Goal: Use online tool/utility: Use online tool/utility

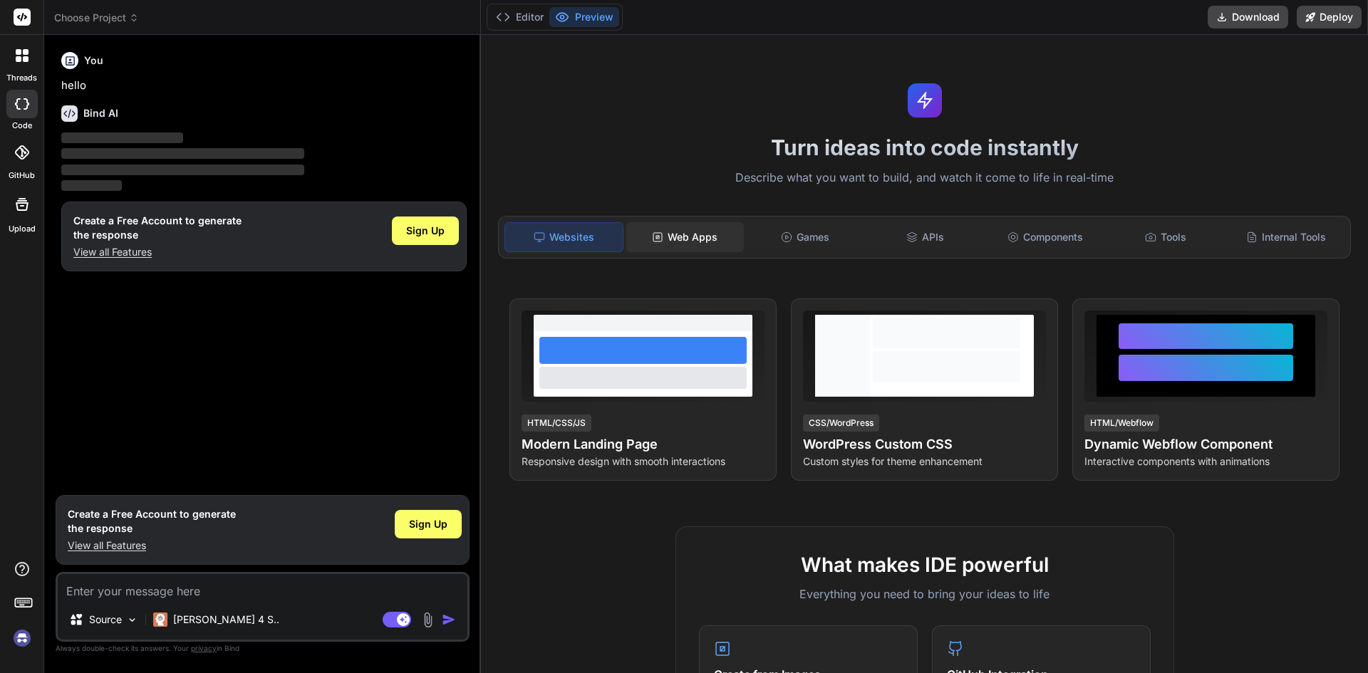
click at [661, 232] on icon at bounding box center [657, 237] width 11 height 11
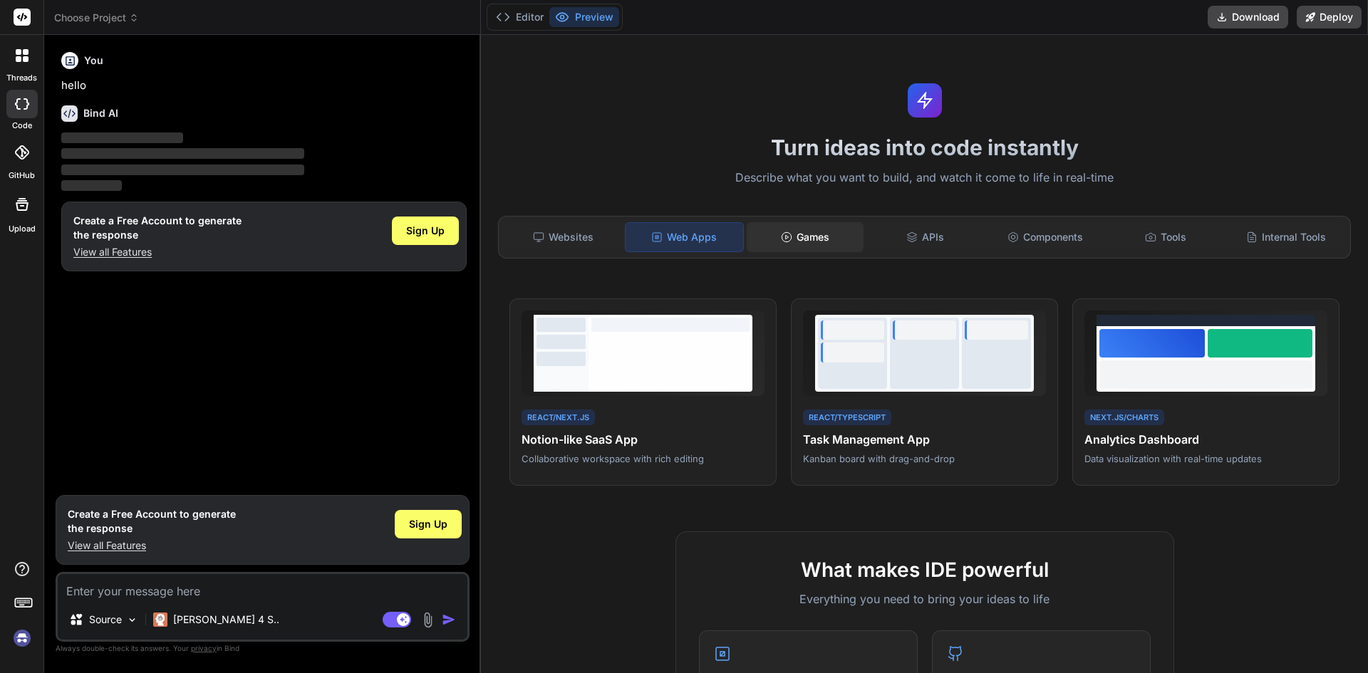
click at [787, 227] on div "Games" at bounding box center [806, 237] width 118 height 30
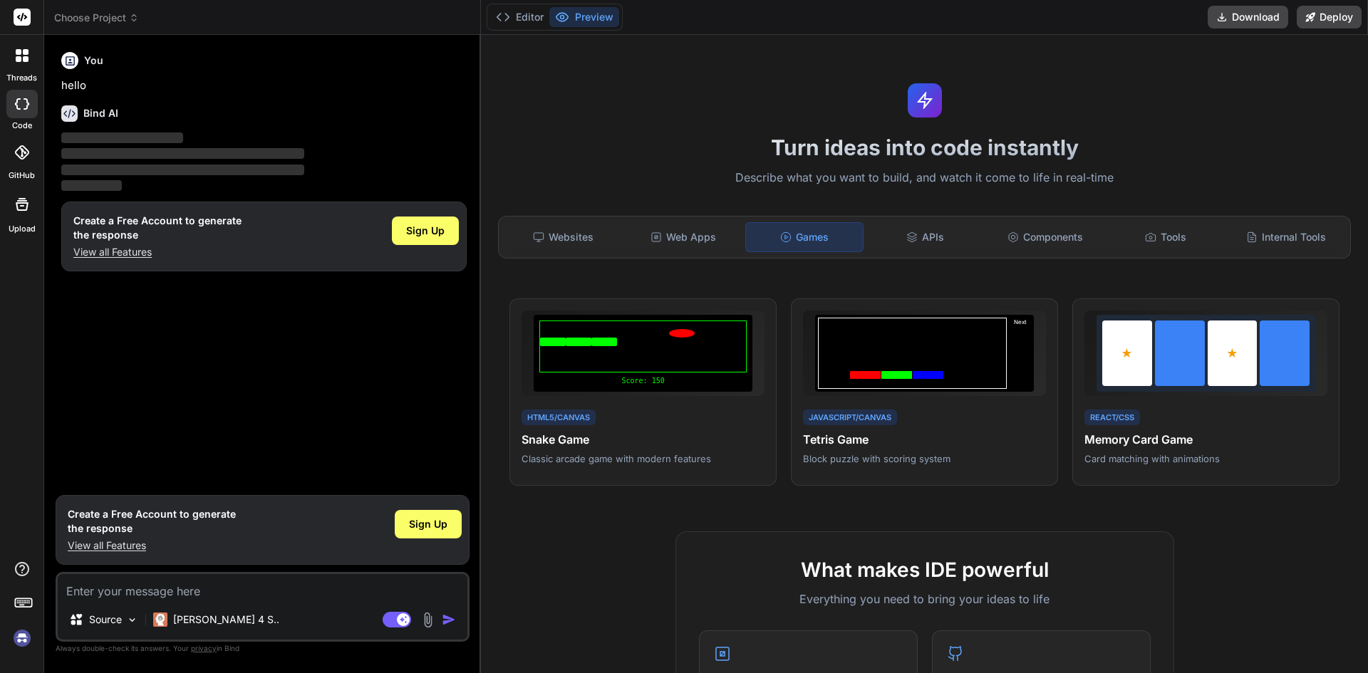
click at [180, 591] on textarea at bounding box center [263, 587] width 410 height 26
click at [174, 594] on textarea at bounding box center [263, 587] width 410 height 26
paste textarea "🎯 Prompt para geração de interface com IA Crie uma interface gráfica moderna e …"
type textarea "x"
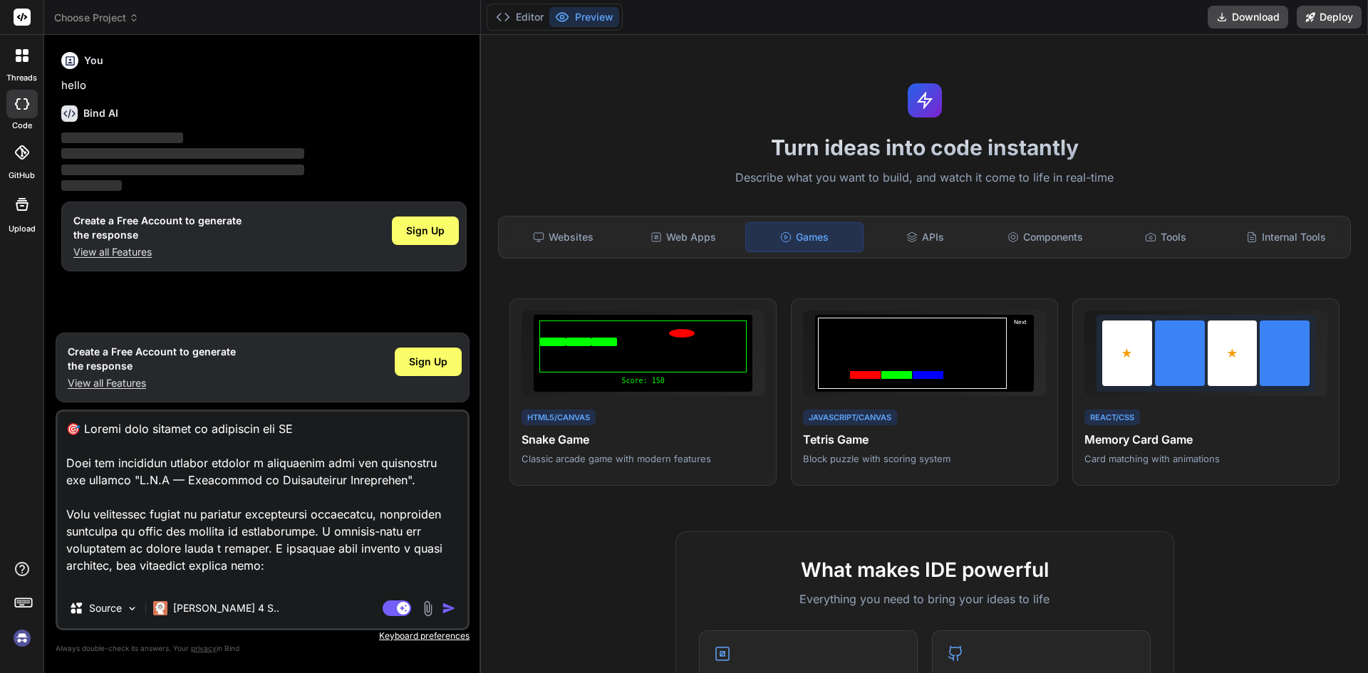
scroll to position [1284, 0]
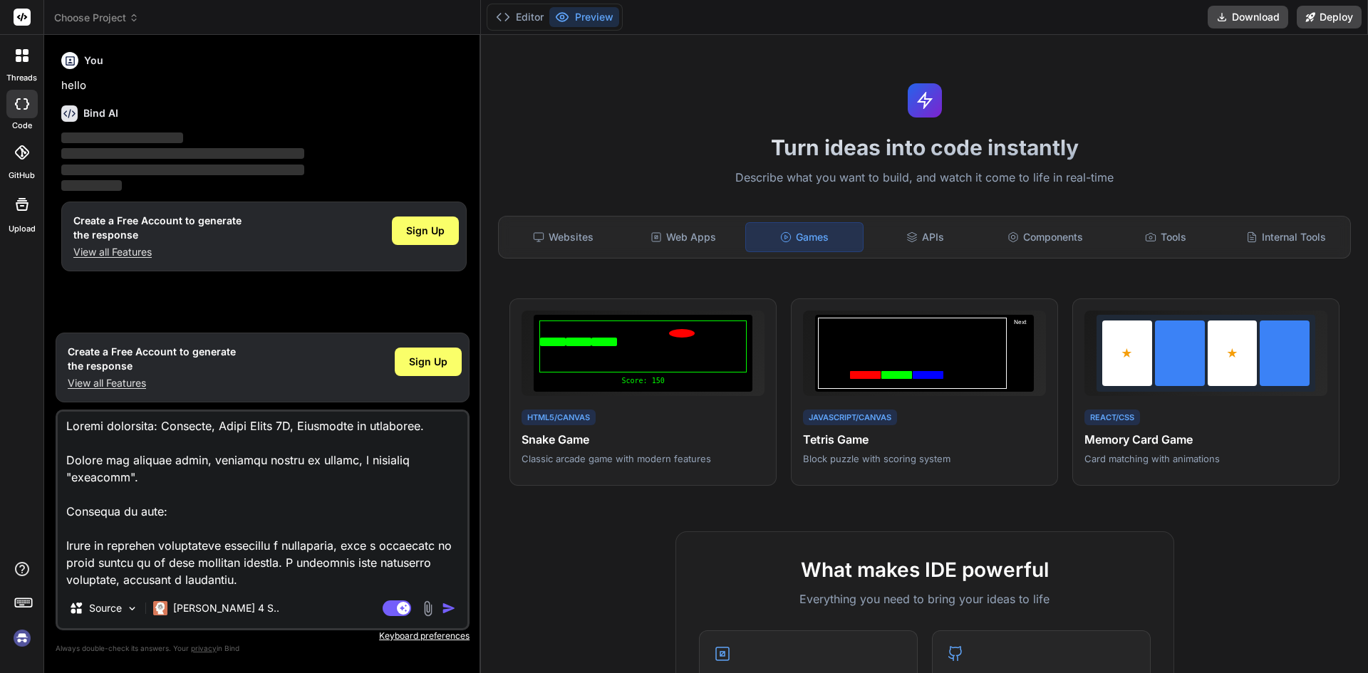
type textarea "🎯 Prompt para geração de interface com IA Crie uma interface gráfica moderna e …"
click at [452, 610] on img "button" at bounding box center [449, 608] width 14 height 14
click at [444, 609] on img "button" at bounding box center [449, 608] width 14 height 14
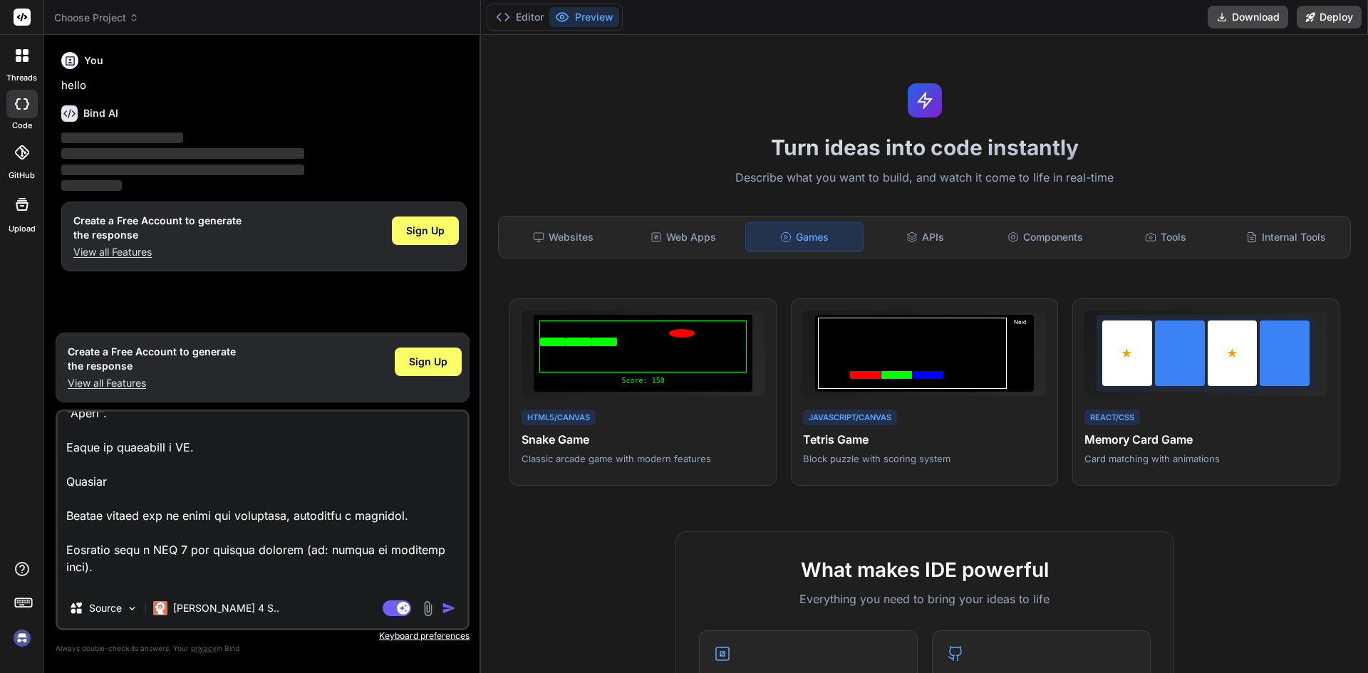
scroll to position [1286, 0]
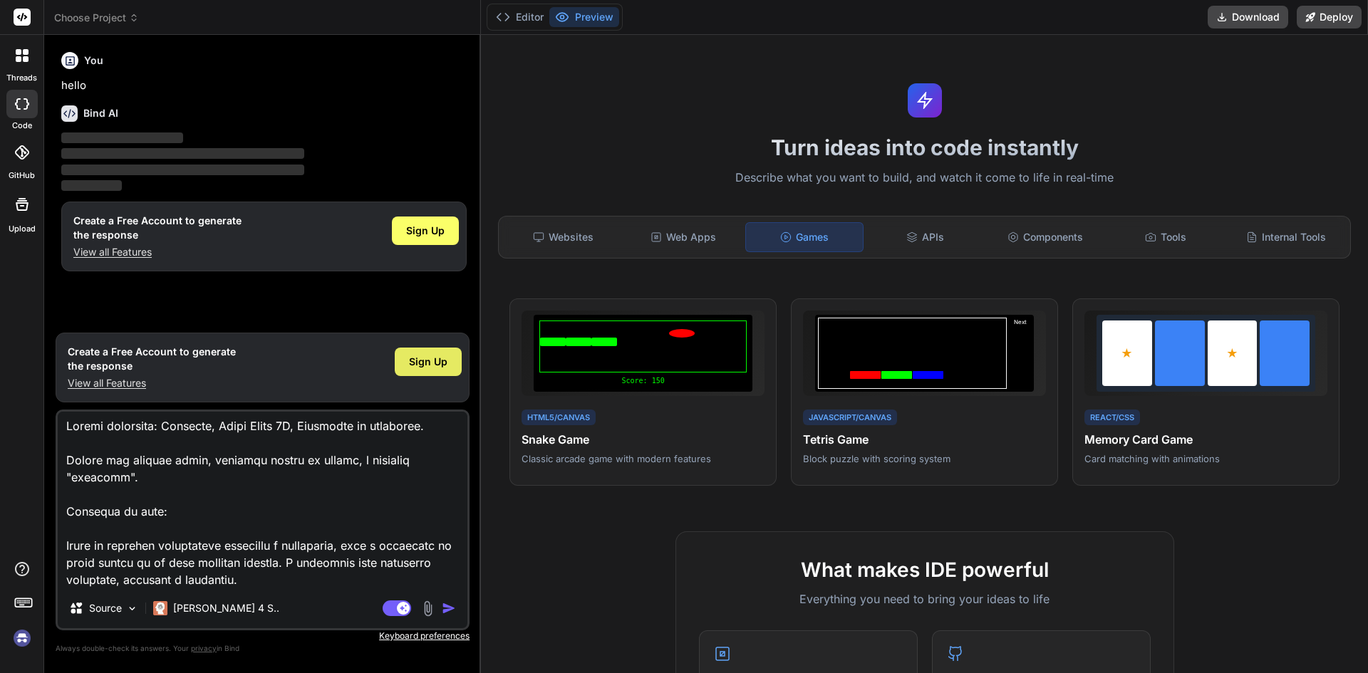
click at [423, 359] on span "Sign Up" at bounding box center [428, 362] width 38 height 14
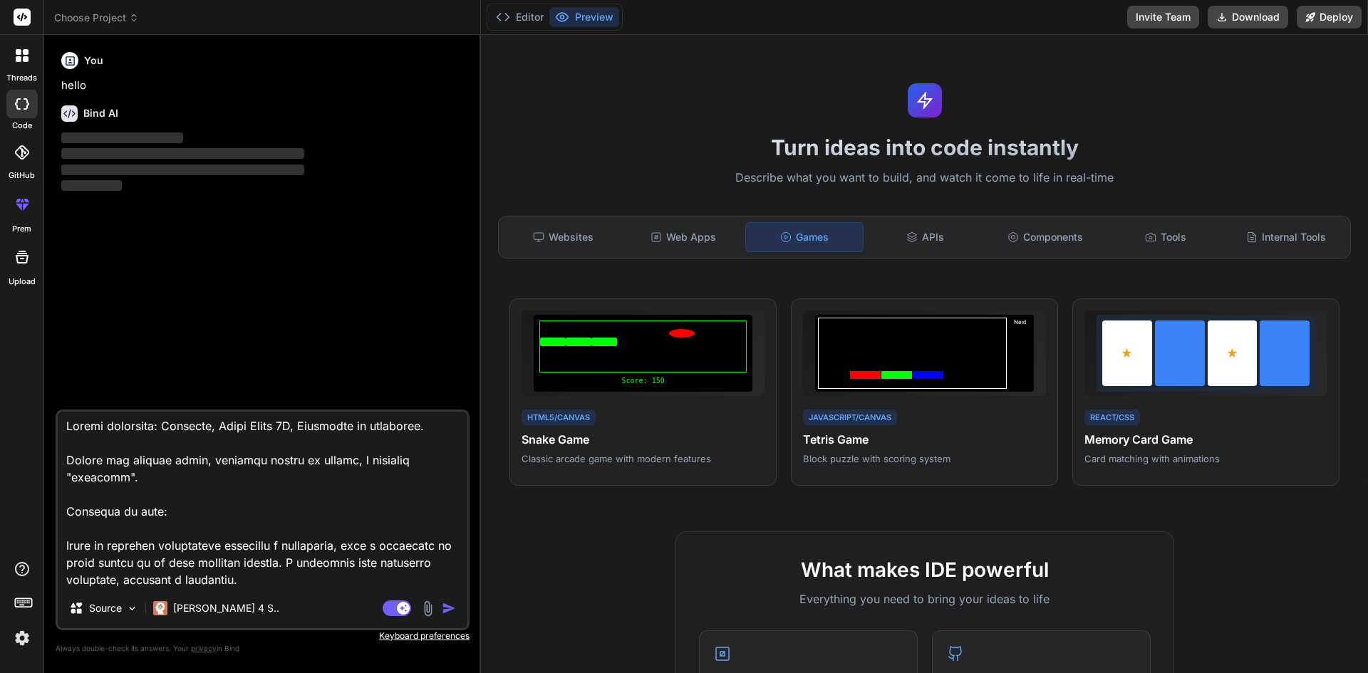
click at [450, 602] on img "button" at bounding box center [449, 608] width 14 height 14
click at [448, 608] on img "button" at bounding box center [449, 608] width 14 height 14
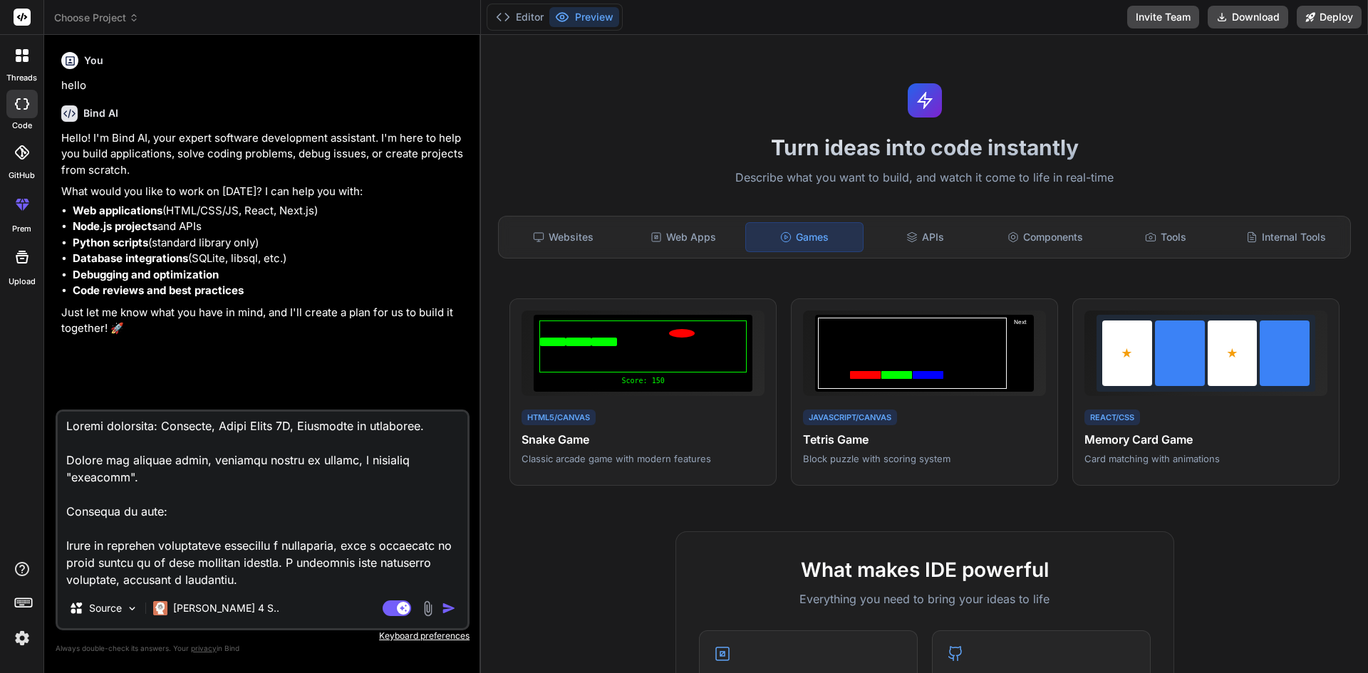
click at [448, 611] on img "button" at bounding box center [449, 608] width 14 height 14
type textarea "x"
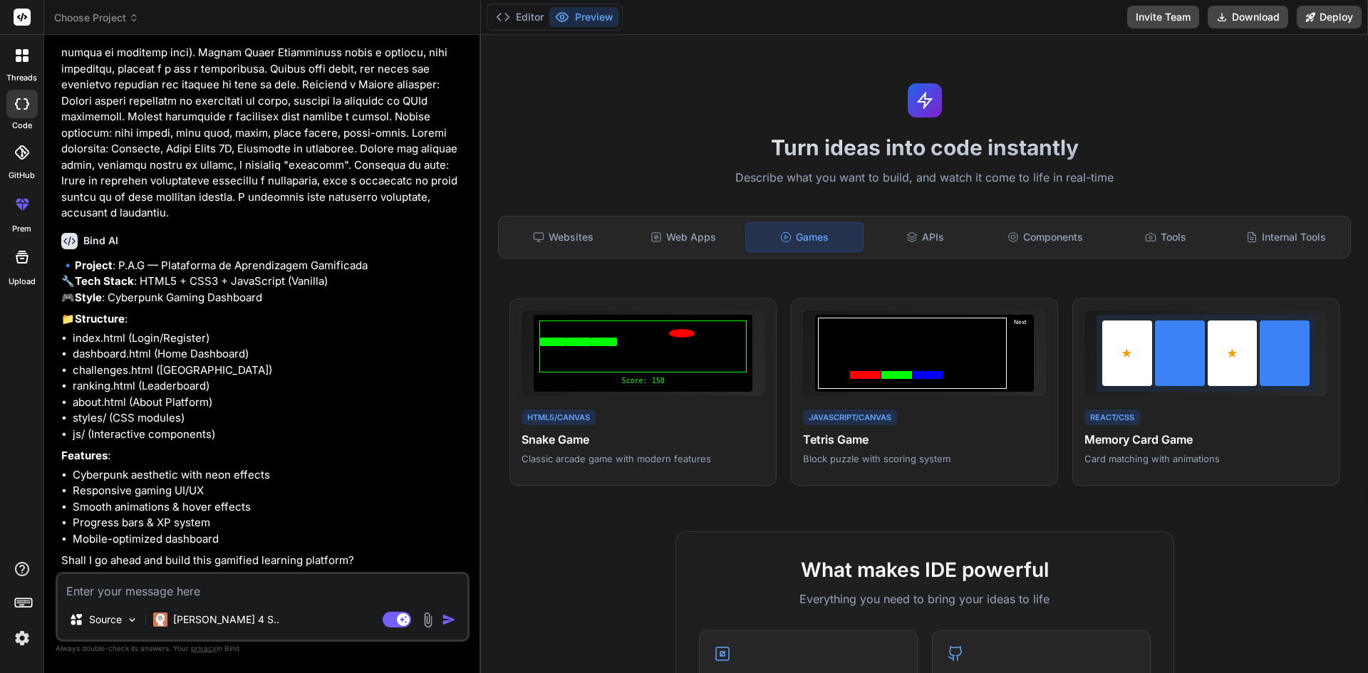
scroll to position [663, 0]
drag, startPoint x: 237, startPoint y: 332, endPoint x: 157, endPoint y: 336, distance: 79.2
click at [157, 336] on li "index.html (Login/Register)" at bounding box center [270, 339] width 394 height 16
drag, startPoint x: 272, startPoint y: 348, endPoint x: 194, endPoint y: 351, distance: 78.5
click at [255, 348] on li "dashboard.html (Home Dashboard)" at bounding box center [270, 354] width 394 height 16
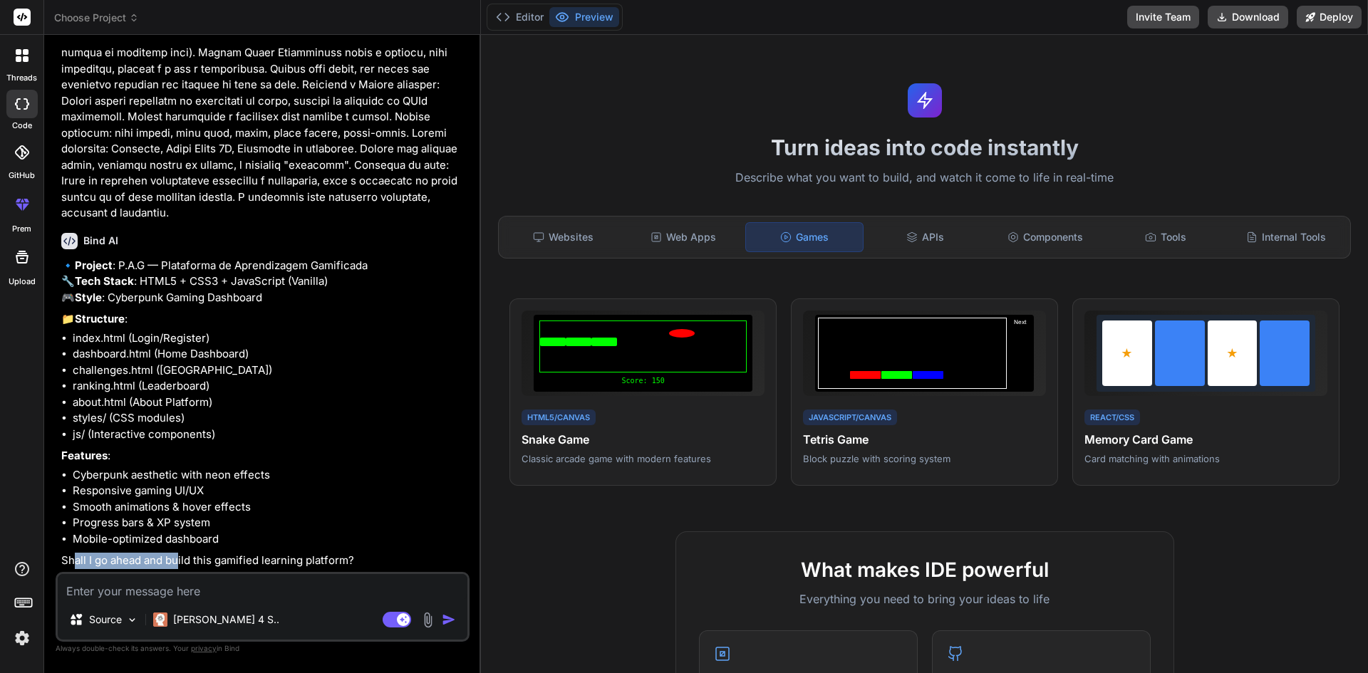
drag, startPoint x: 72, startPoint y: 563, endPoint x: 179, endPoint y: 562, distance: 106.9
click at [179, 562] on p "Shall I go ahead and build this gamified learning platform?" at bounding box center [263, 561] width 405 height 16
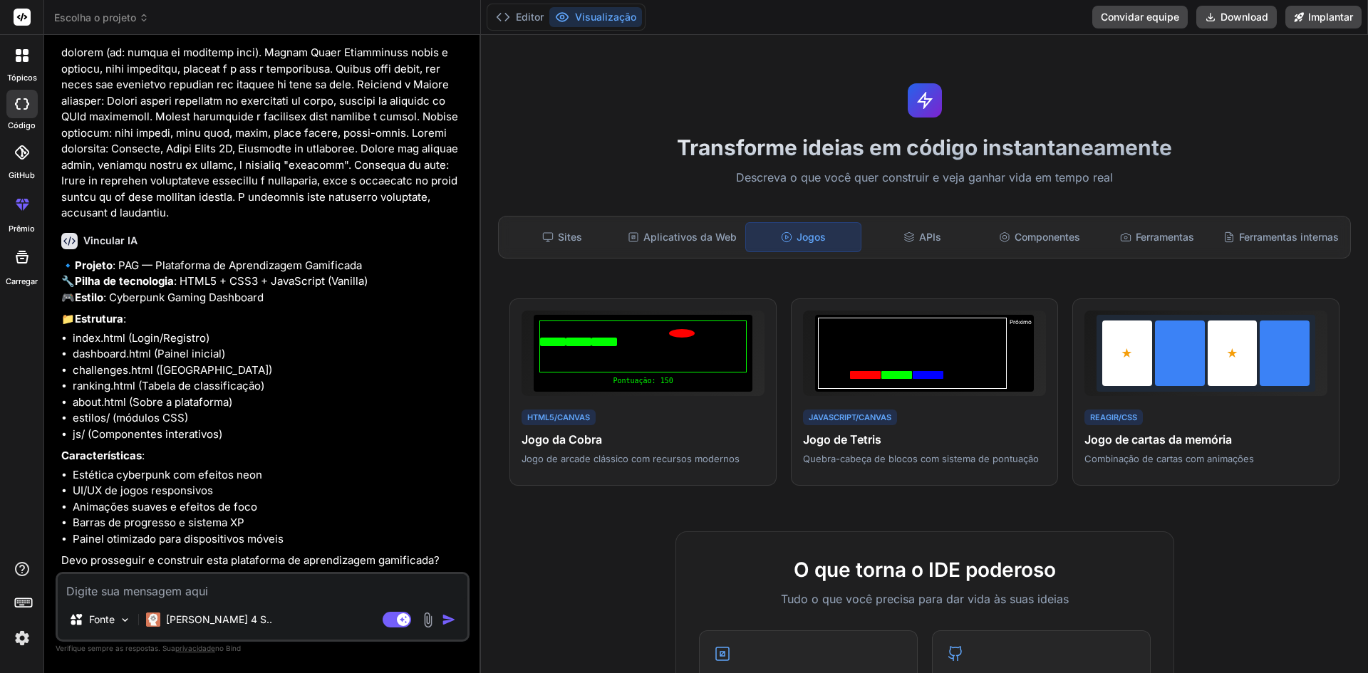
click at [200, 596] on textarea at bounding box center [263, 587] width 410 height 26
type textarea "x"
type textarea "s"
type textarea "x"
type textarea "si"
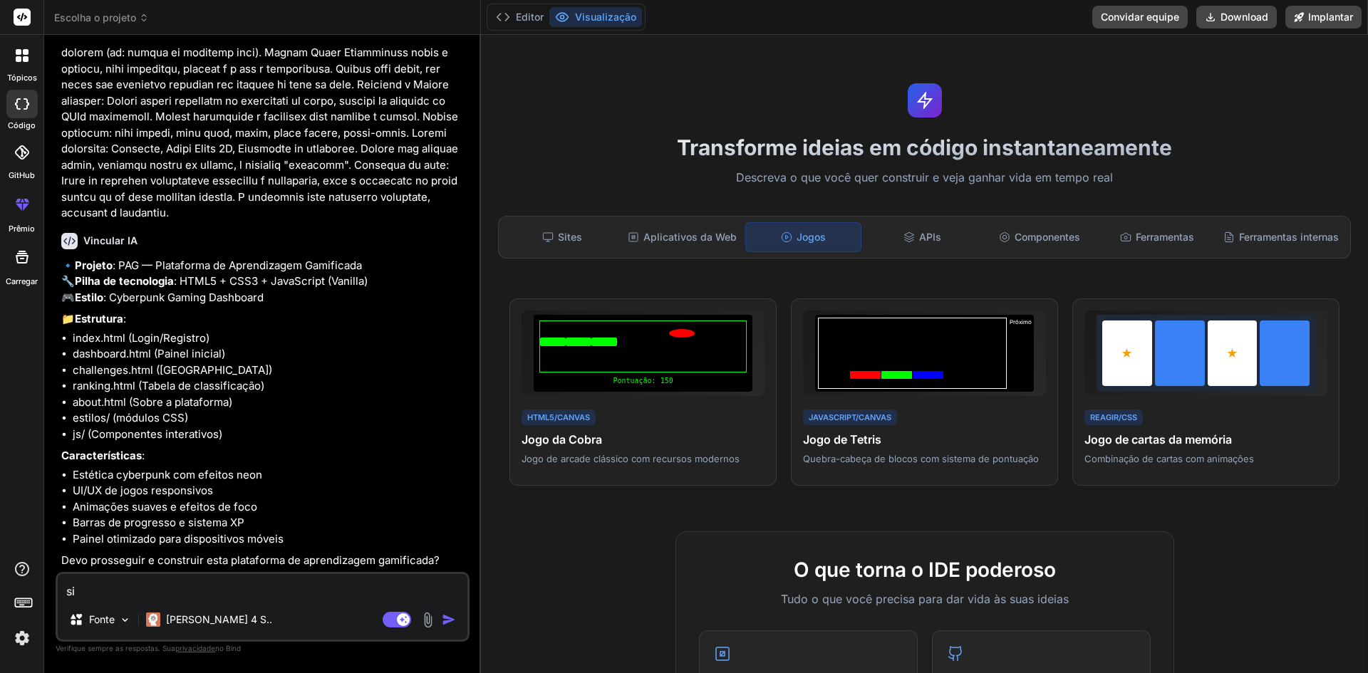
type textarea "x"
type textarea "sim"
type textarea "x"
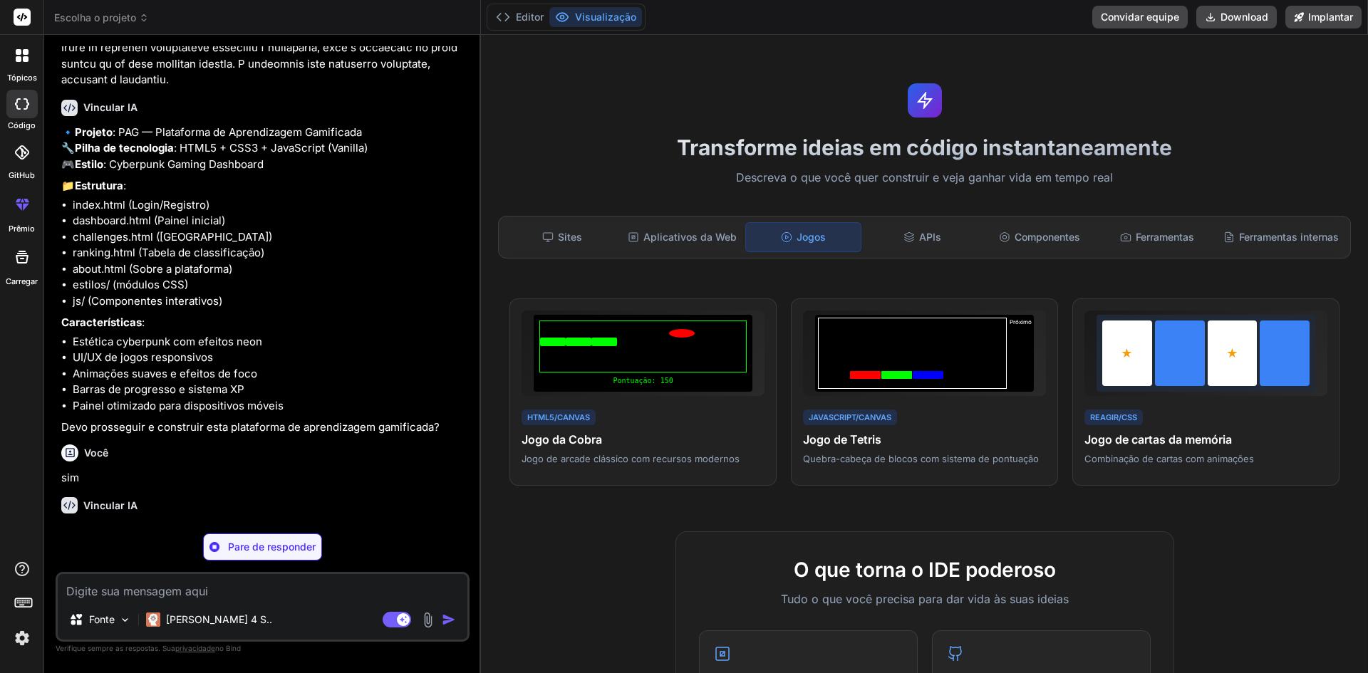
scroll to position [810, 0]
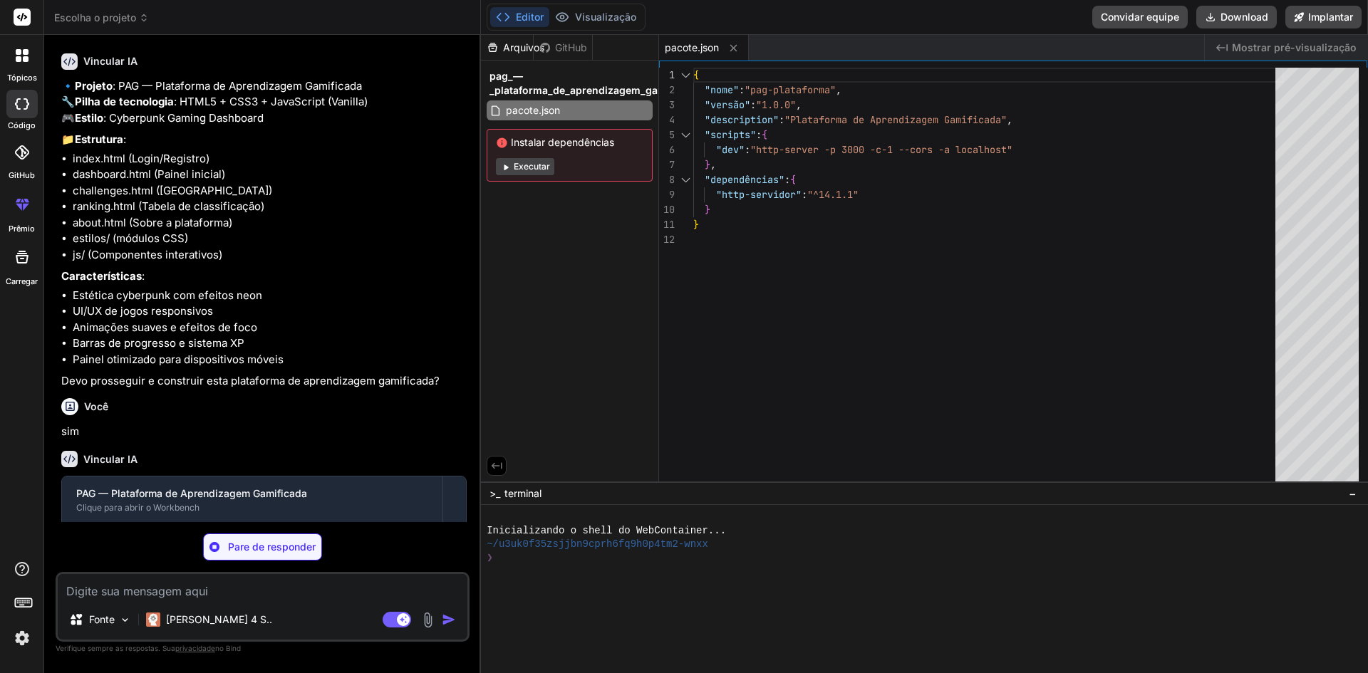
type textarea "x"
click at [533, 166] on font "Executar" at bounding box center [532, 166] width 36 height 11
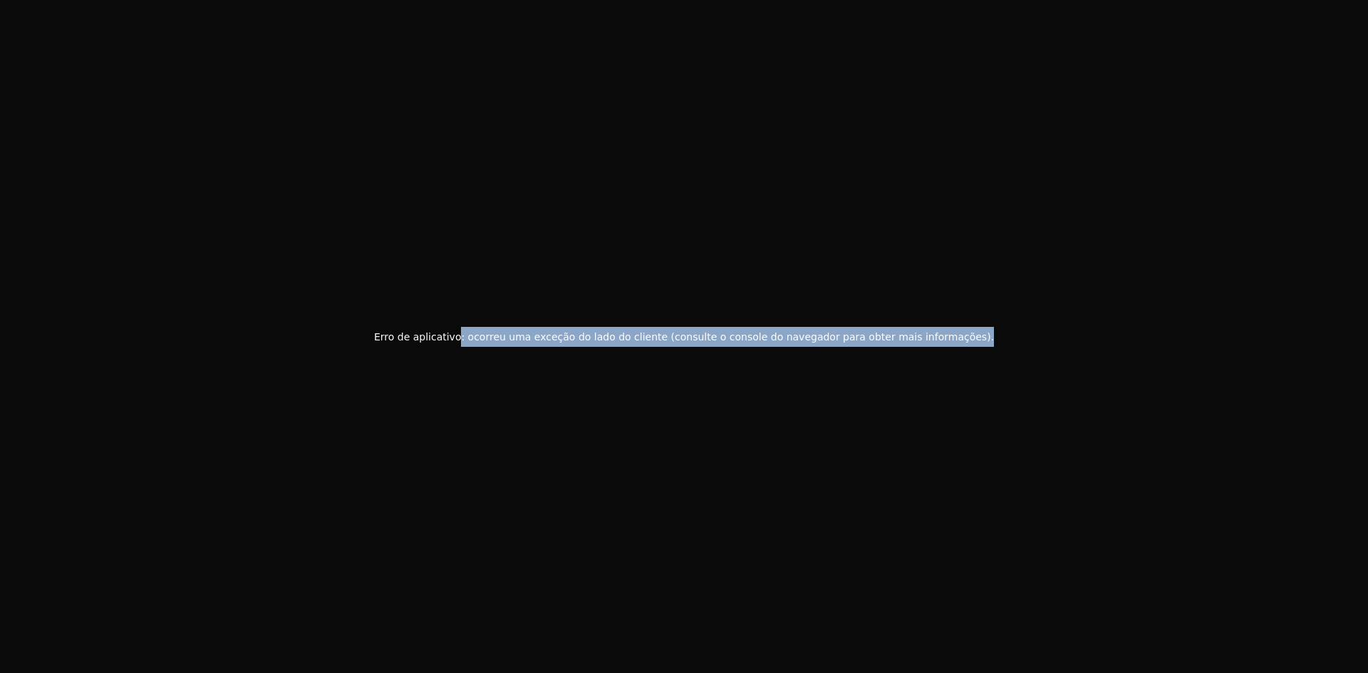
drag, startPoint x: 487, startPoint y: 333, endPoint x: 955, endPoint y: 329, distance: 468.2
click at [955, 331] on font "Erro de aplicativo: ocorreu uma exceção do lado do cliente (consulte o console …" at bounding box center [684, 336] width 620 height 11
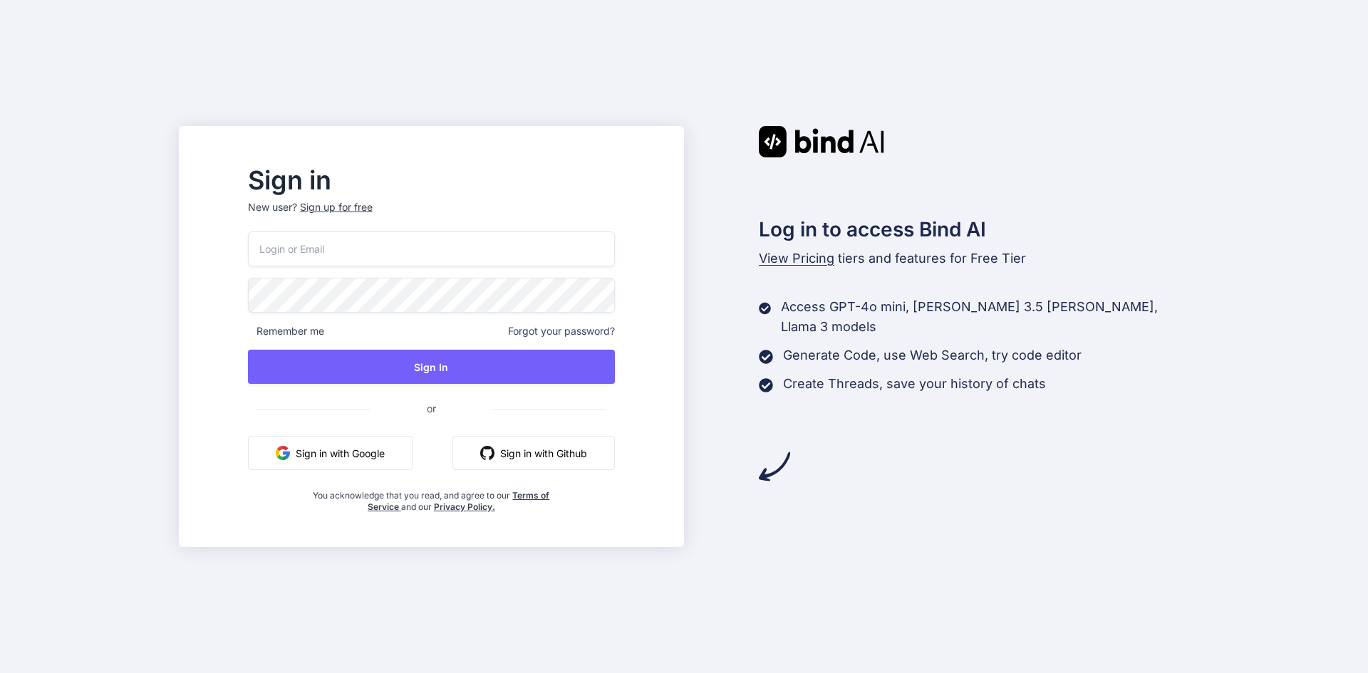
click at [380, 451] on button "Sign in with Google" at bounding box center [330, 453] width 165 height 34
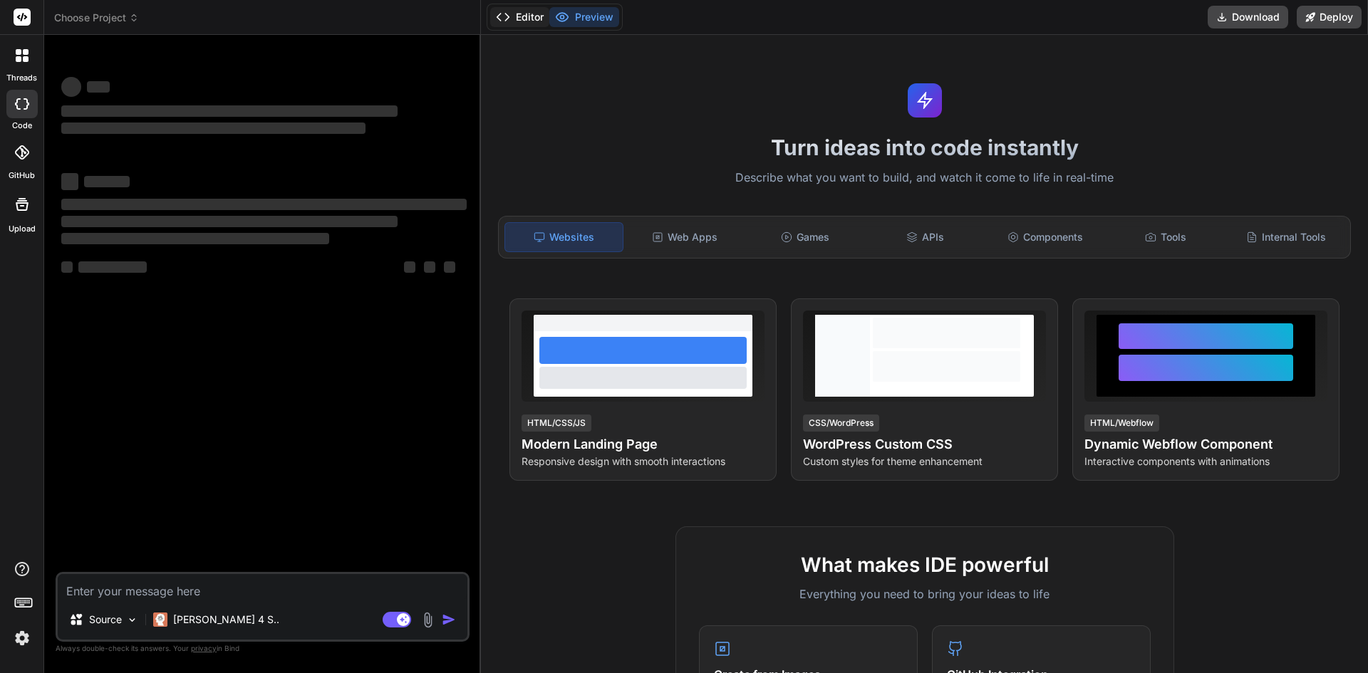
click at [523, 17] on button "Editor" at bounding box center [519, 17] width 59 height 20
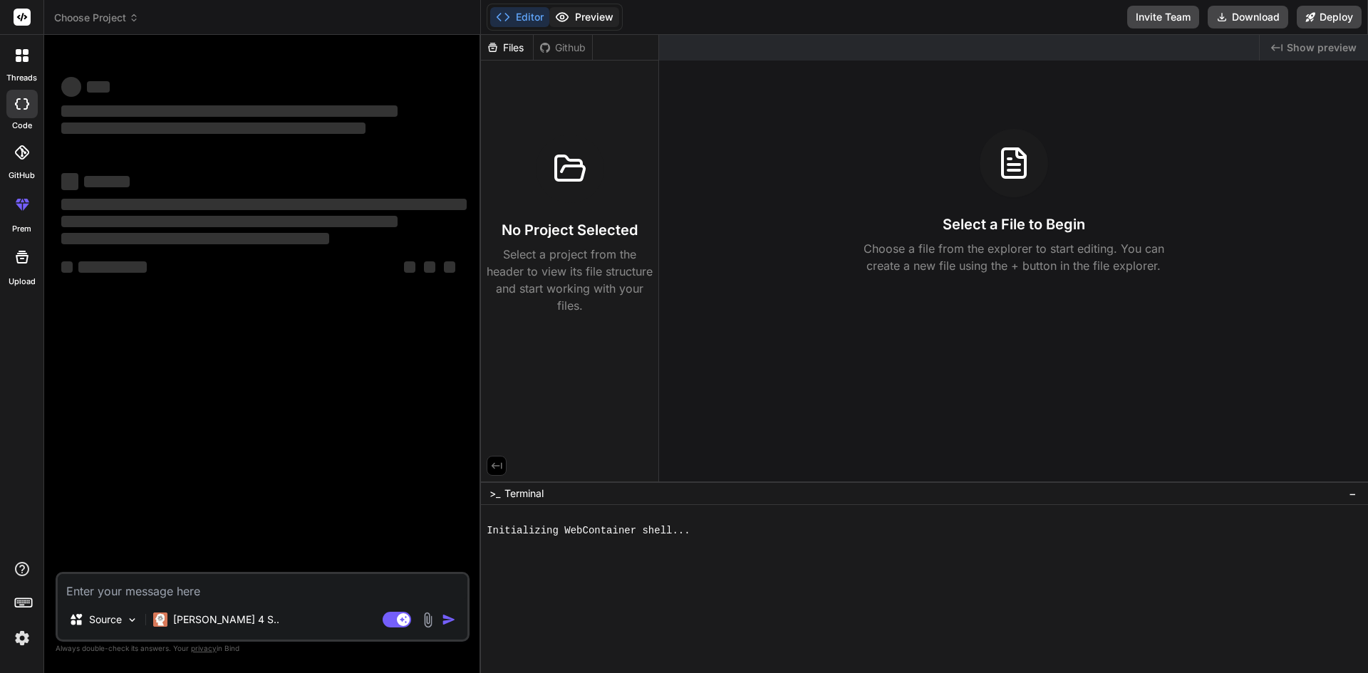
click at [581, 16] on button "Preview" at bounding box center [584, 17] width 70 height 20
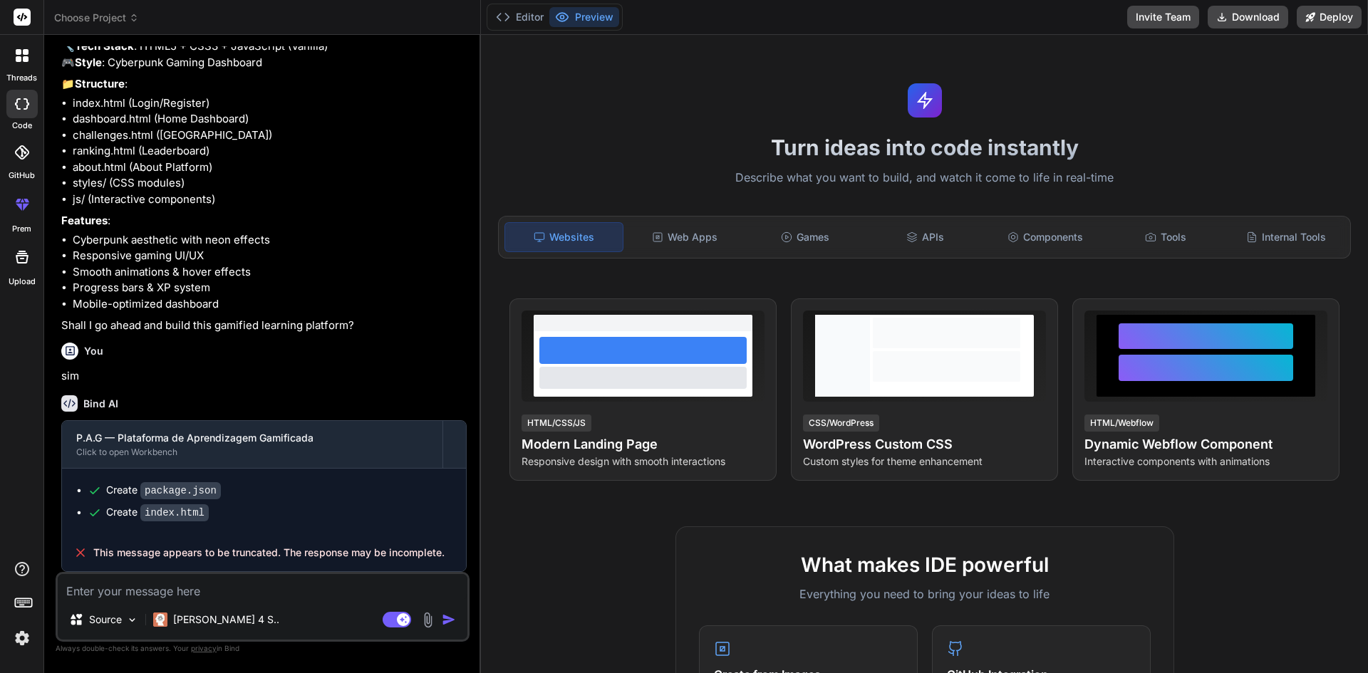
scroll to position [898, 0]
click at [665, 243] on div "Web Apps" at bounding box center [685, 237] width 118 height 30
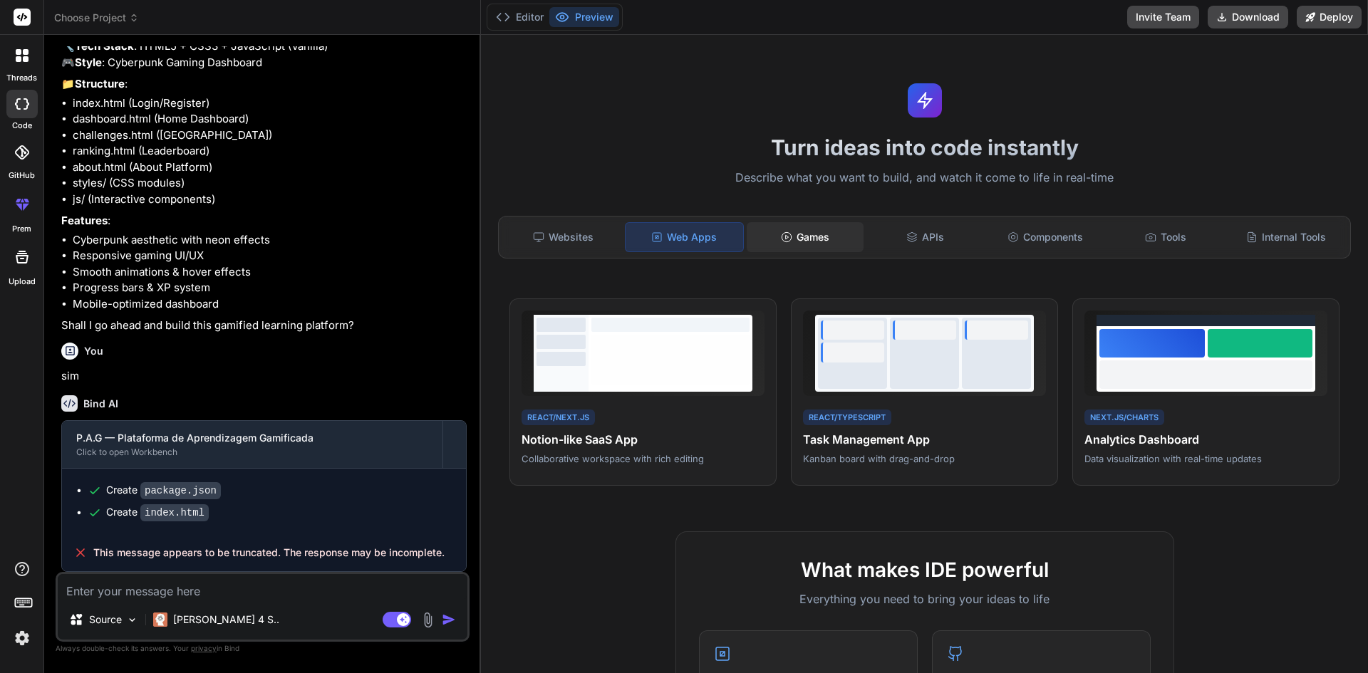
click at [787, 234] on icon at bounding box center [786, 237] width 11 height 11
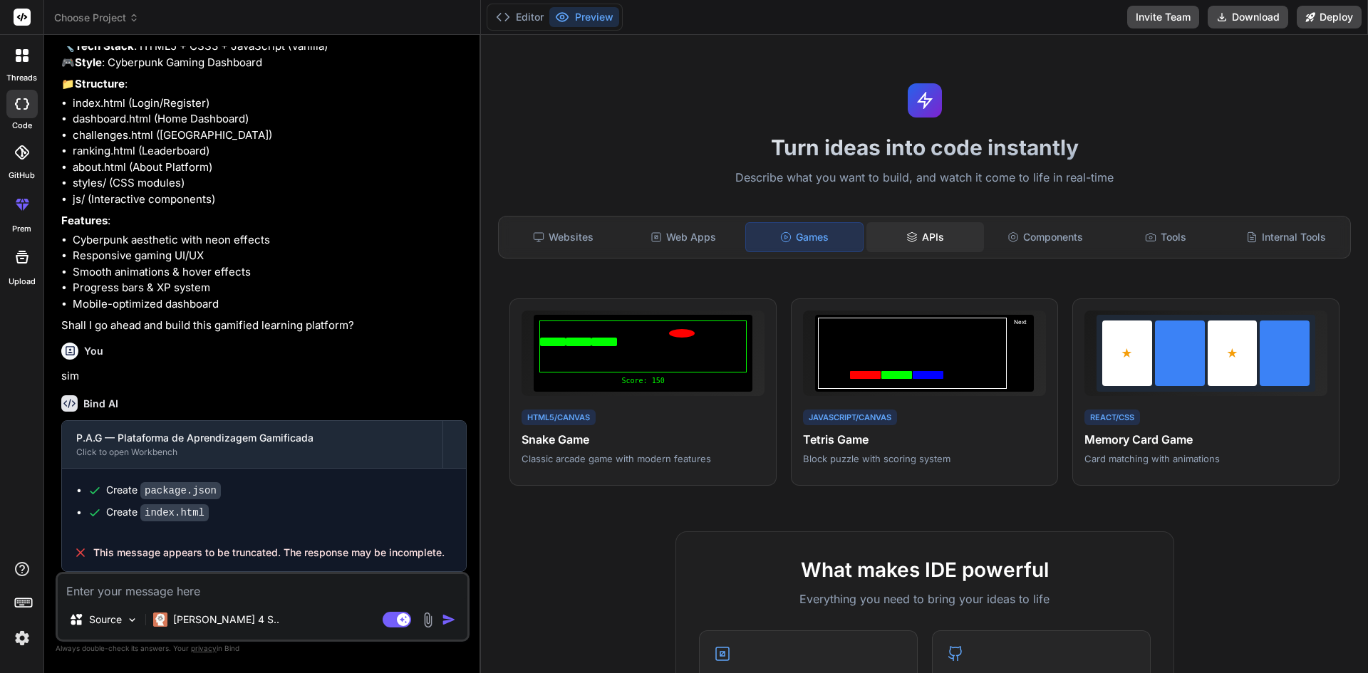
click at [911, 232] on icon at bounding box center [911, 237] width 11 height 11
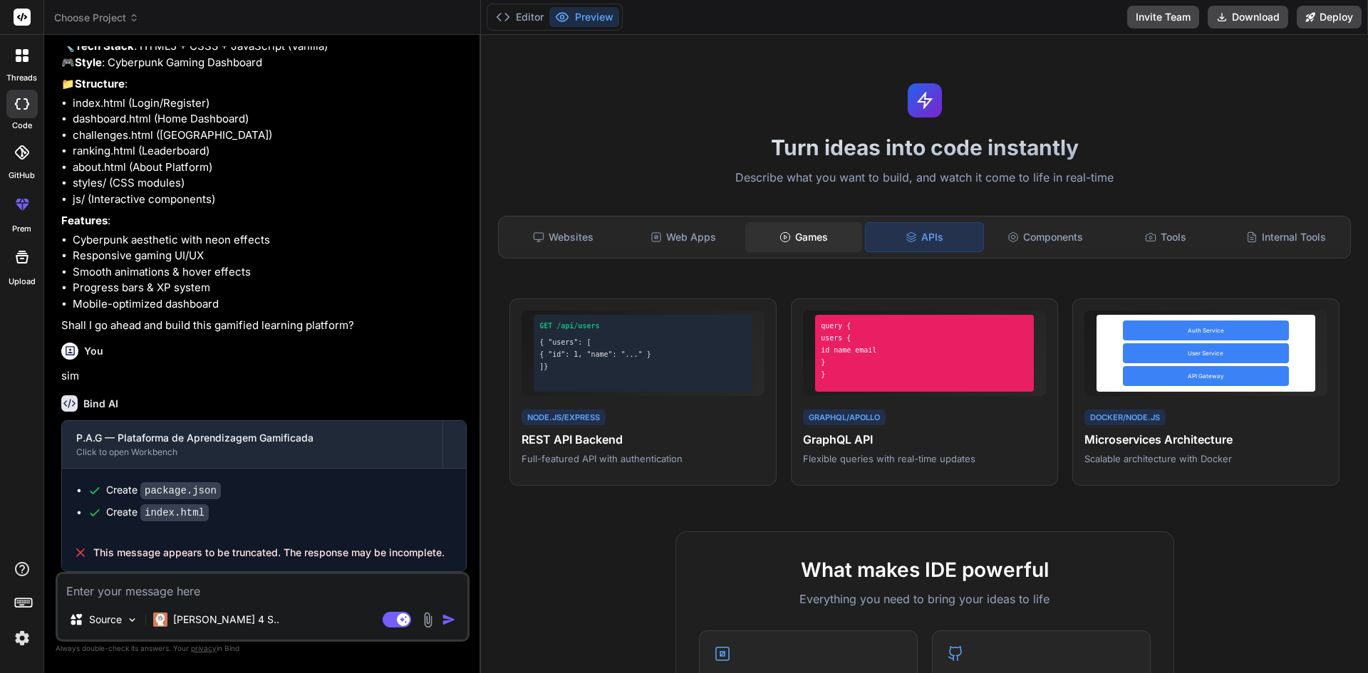
click at [800, 235] on div "Games" at bounding box center [804, 237] width 118 height 30
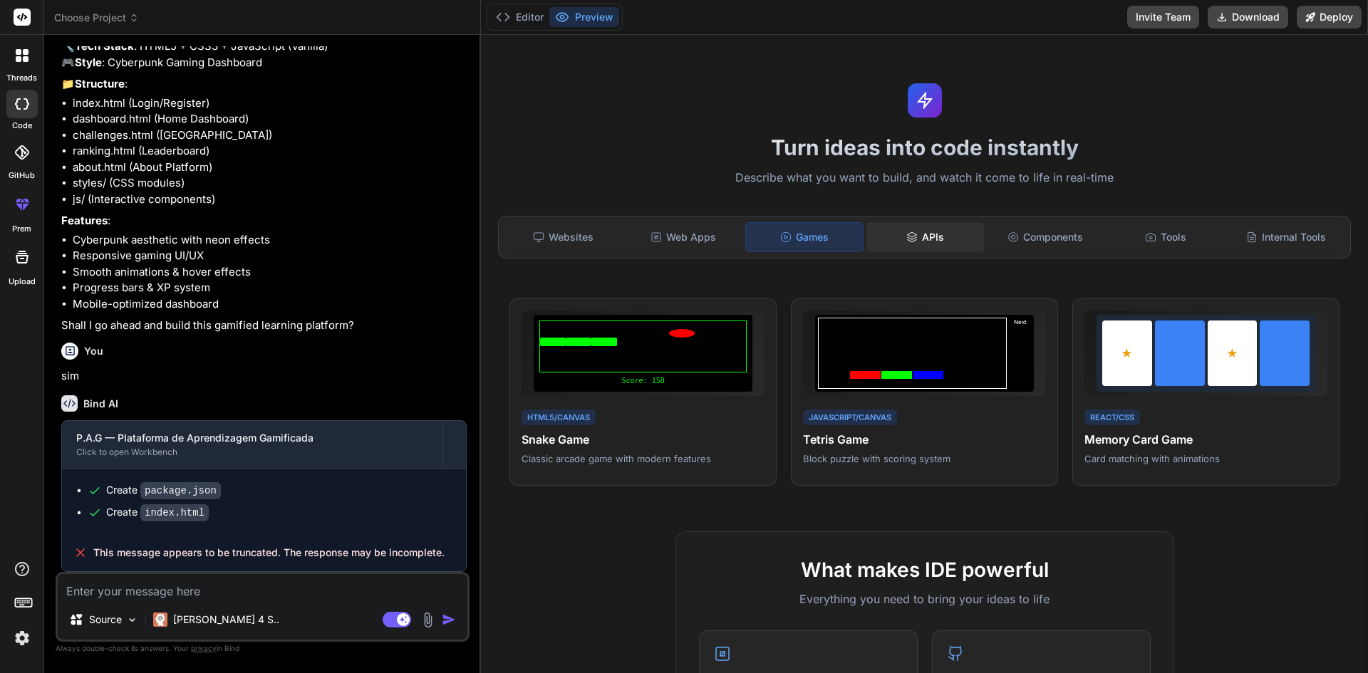
click at [897, 229] on div "APIs" at bounding box center [926, 237] width 118 height 30
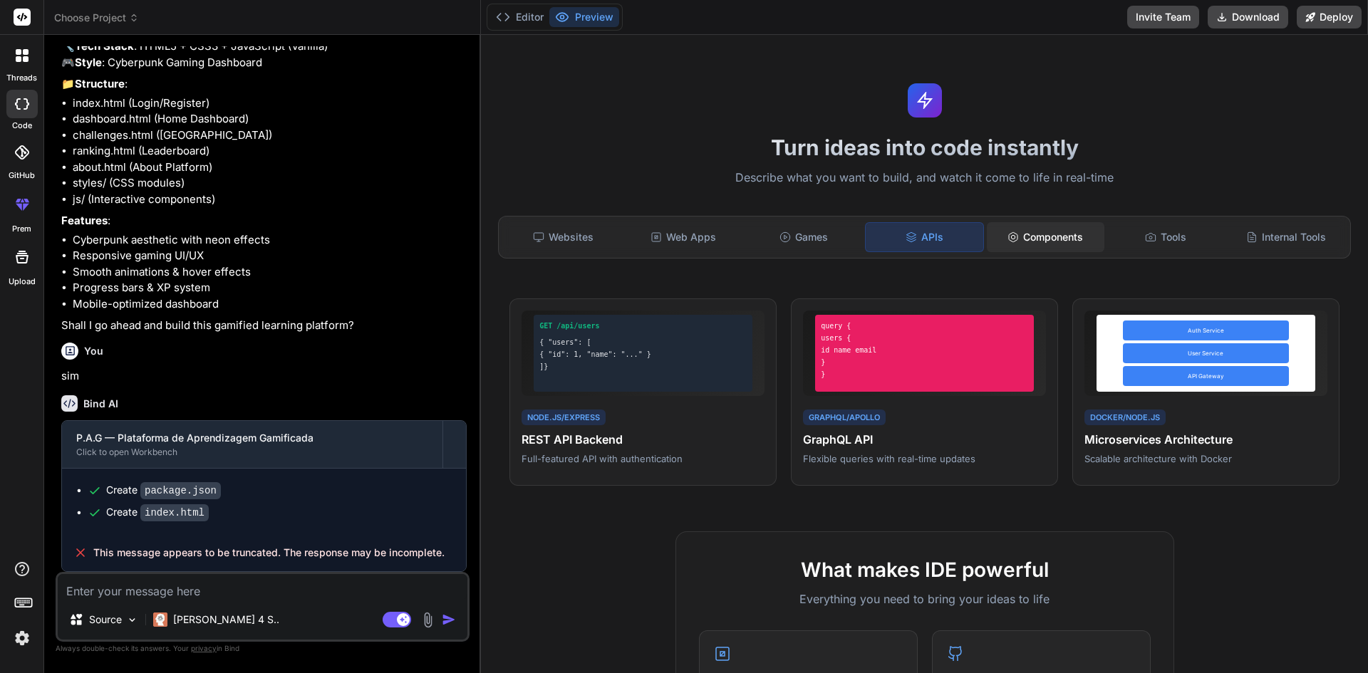
click at [1018, 234] on div "Components" at bounding box center [1046, 237] width 118 height 30
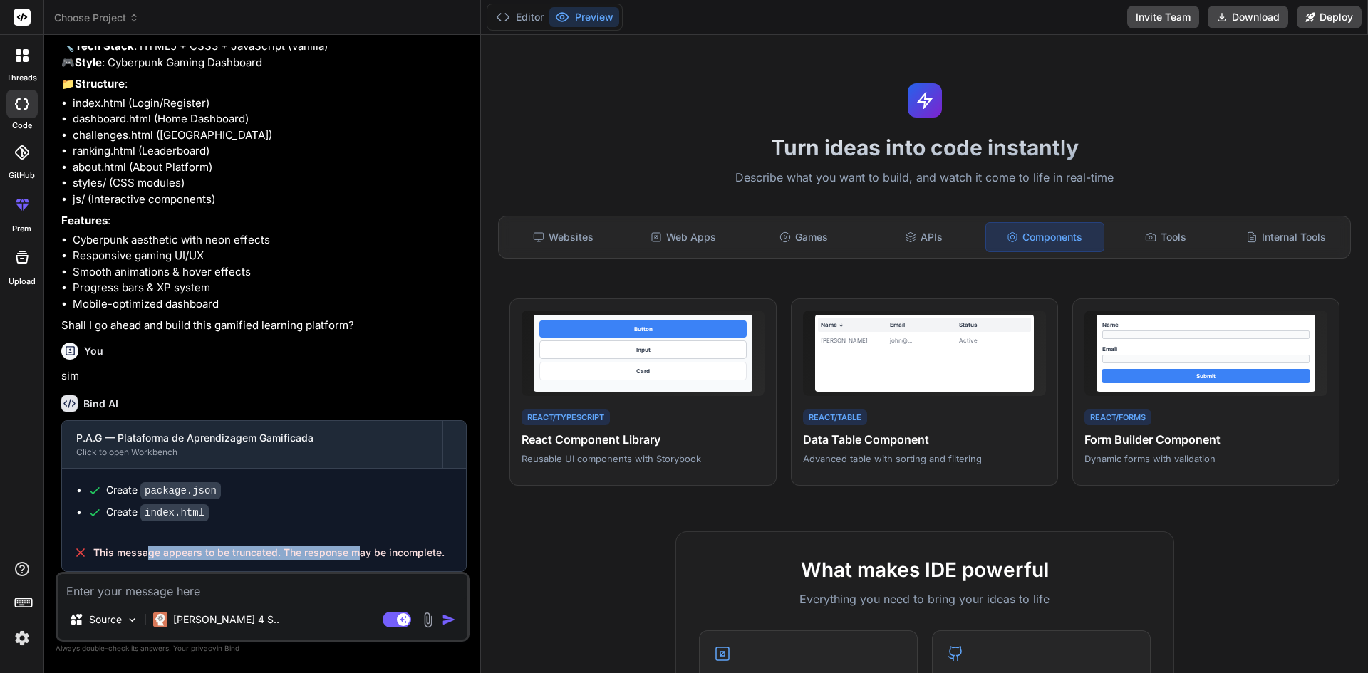
drag, startPoint x: 159, startPoint y: 558, endPoint x: 361, endPoint y: 560, distance: 202.4
click at [361, 560] on div "This message appears to be truncated. The response may be incomplete." at bounding box center [264, 552] width 404 height 37
click at [196, 583] on textarea at bounding box center [263, 587] width 410 height 26
click at [182, 517] on code "index.html" at bounding box center [174, 513] width 68 height 17
click at [140, 512] on code "index.html" at bounding box center [174, 513] width 68 height 17
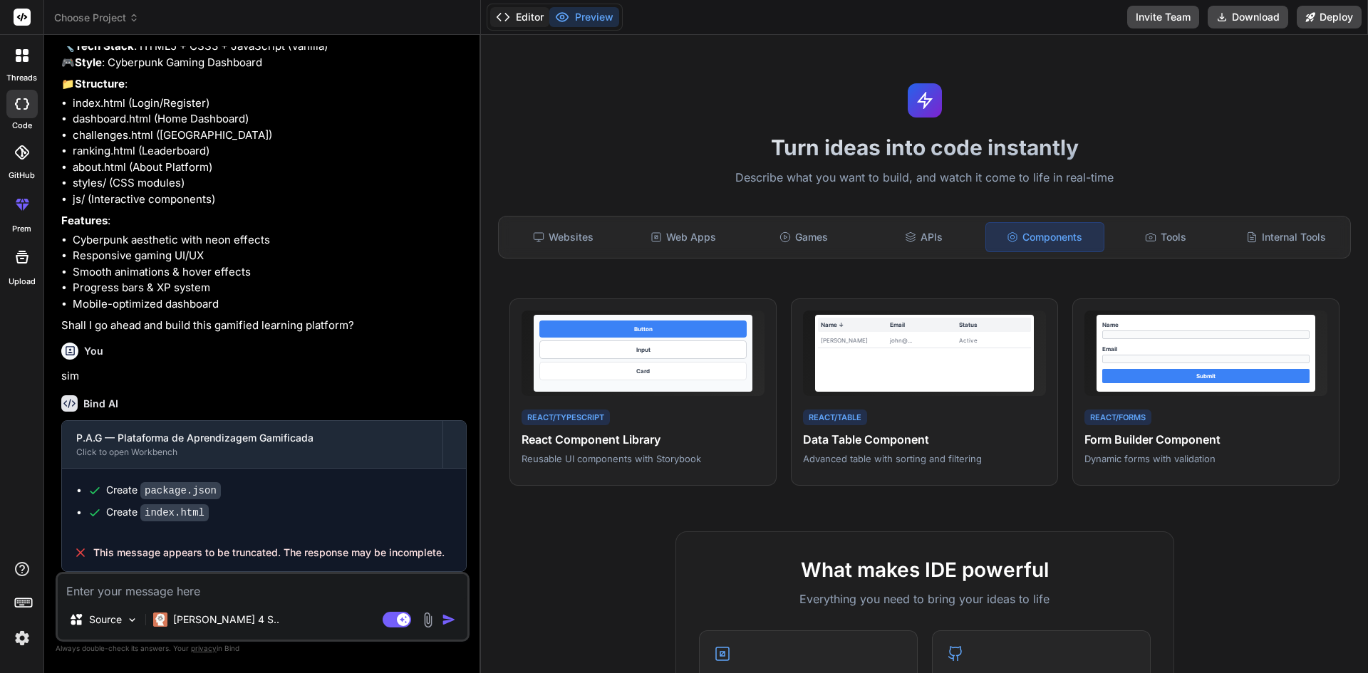
click at [515, 20] on button "Editor" at bounding box center [519, 17] width 59 height 20
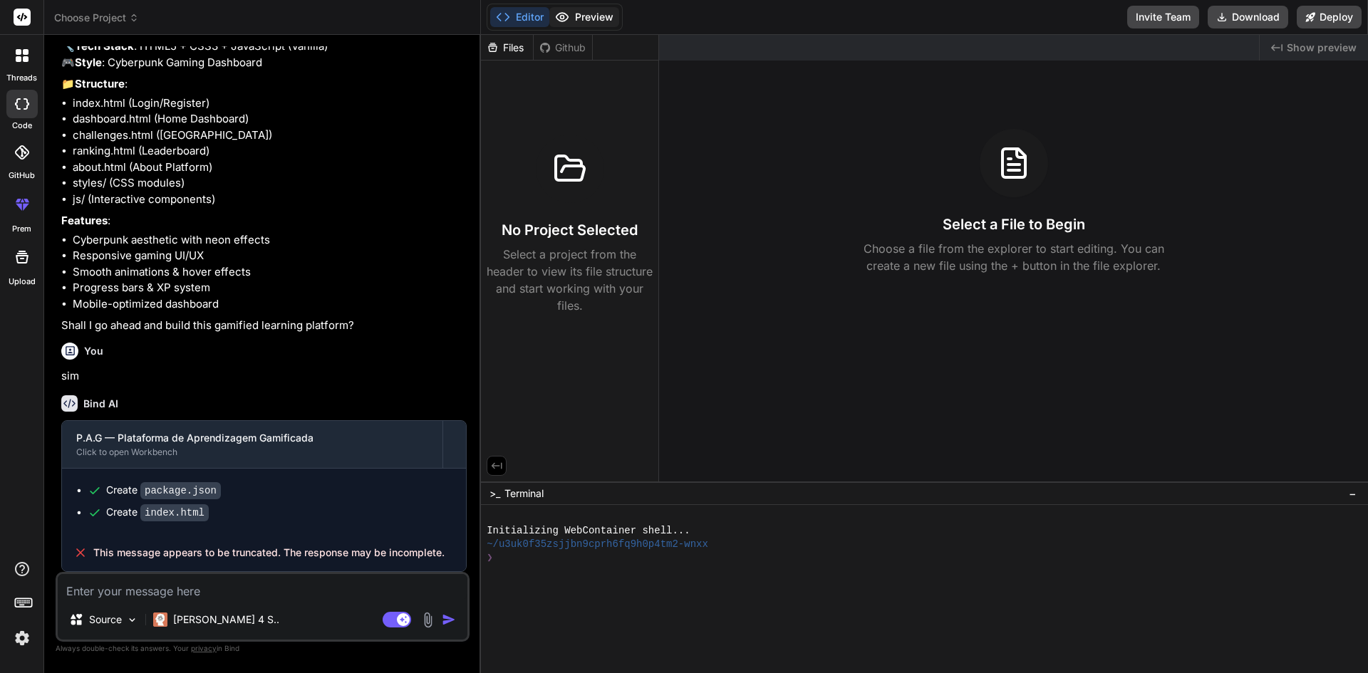
click at [595, 23] on button "Preview" at bounding box center [584, 17] width 70 height 20
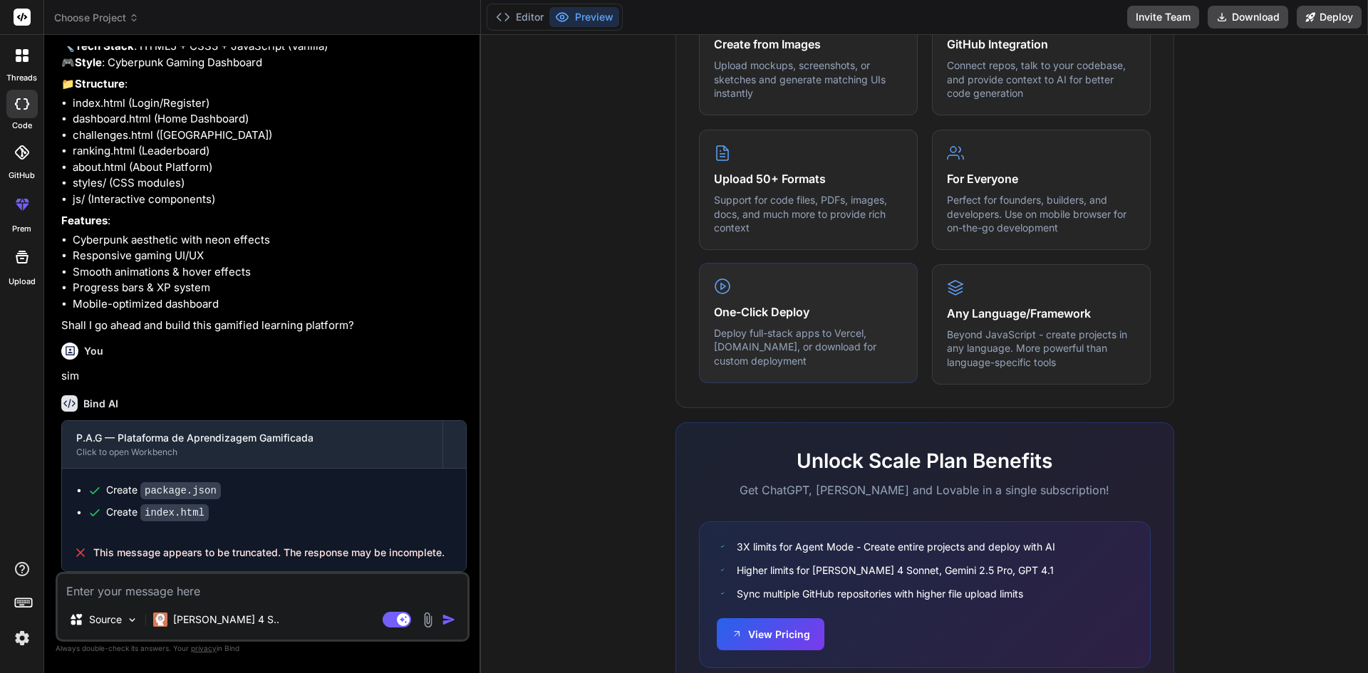
scroll to position [691, 0]
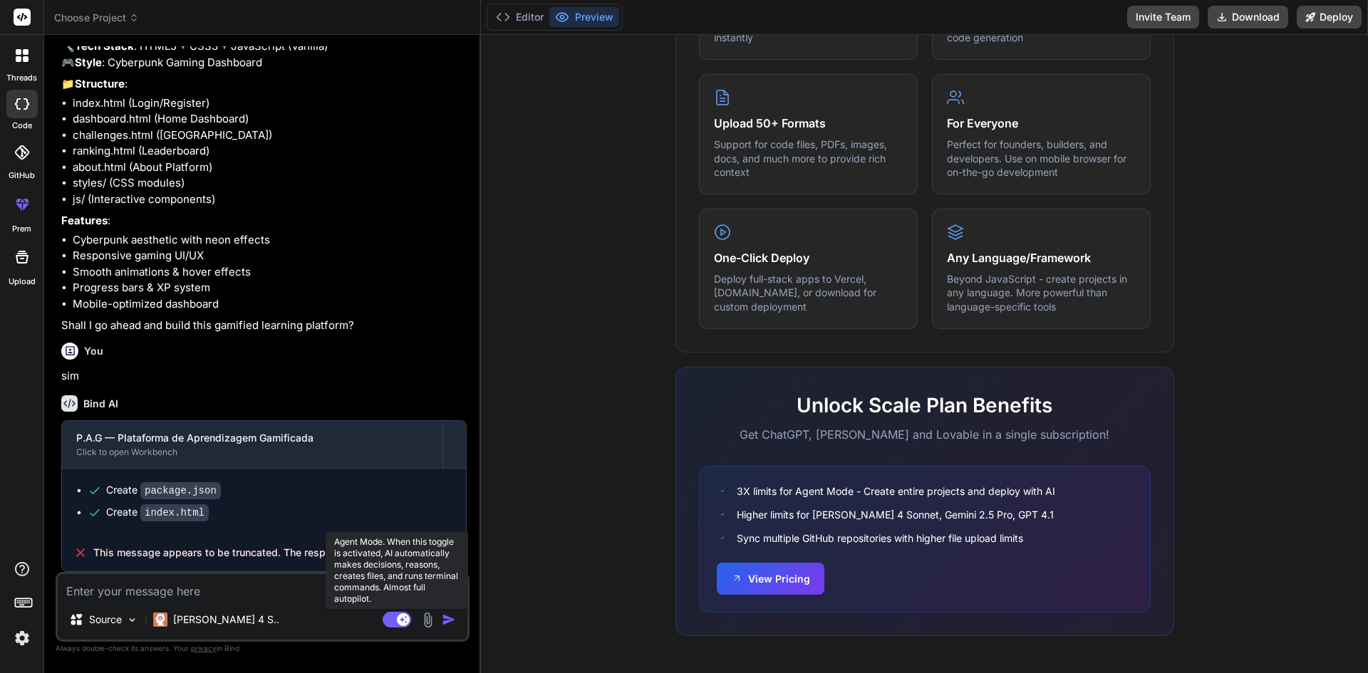
click at [400, 625] on rect at bounding box center [397, 620] width 29 height 16
click at [387, 620] on rect at bounding box center [390, 620] width 13 height 13
type textarea "x"
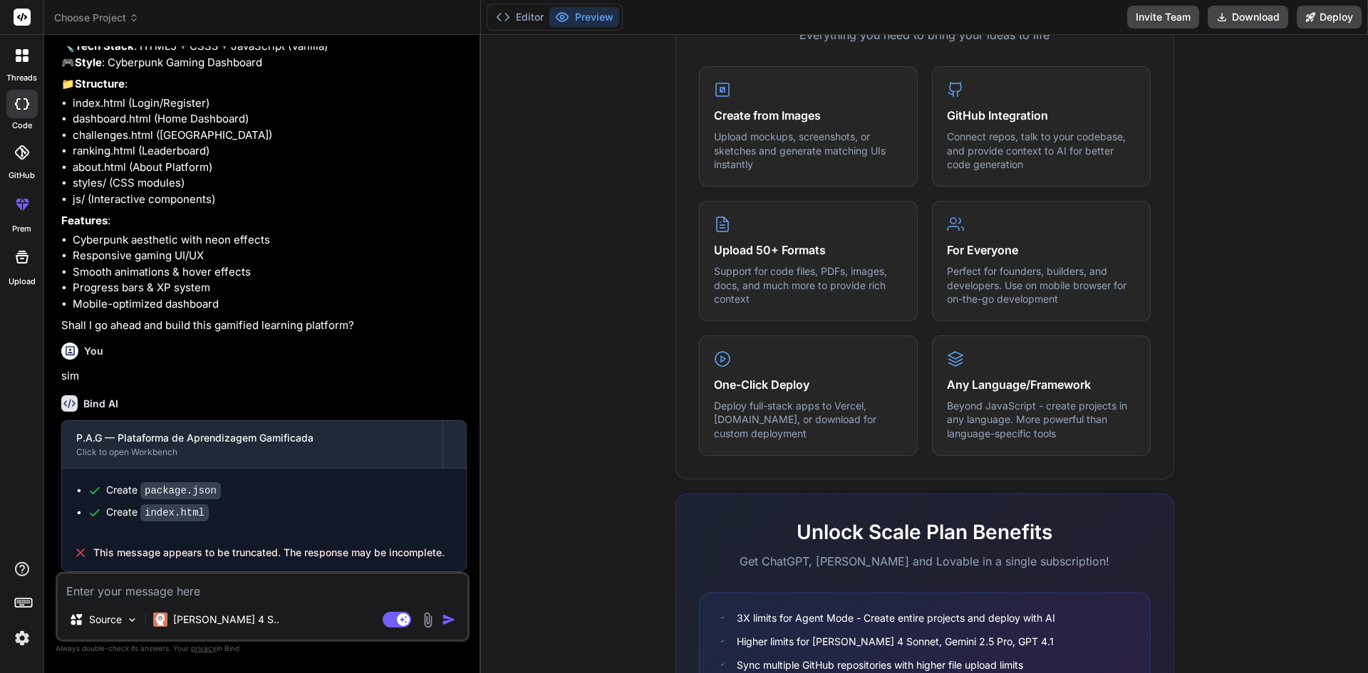
scroll to position [121, 0]
